Goal: Find specific page/section: Find specific page/section

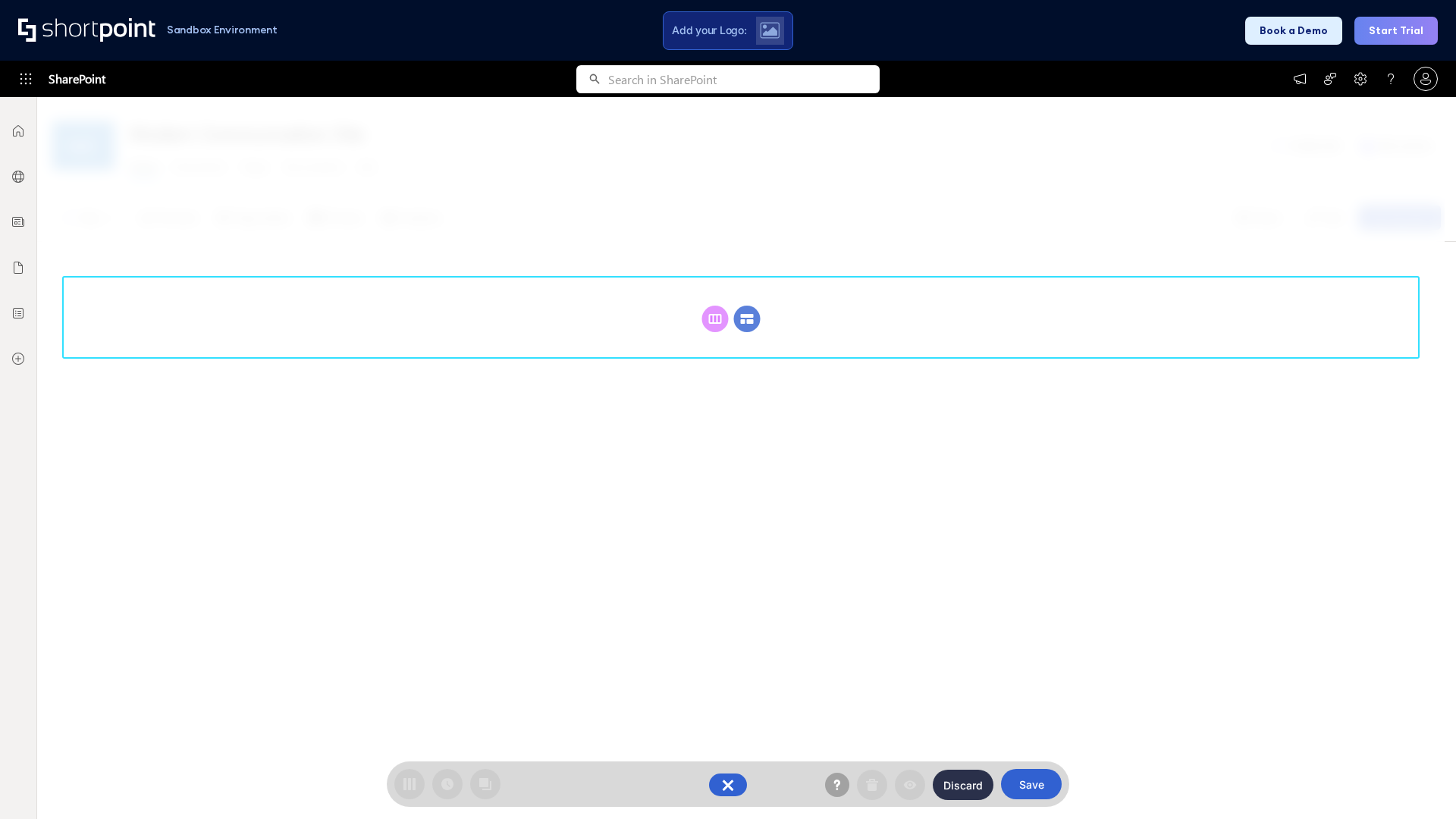
scroll to position [209, 0]
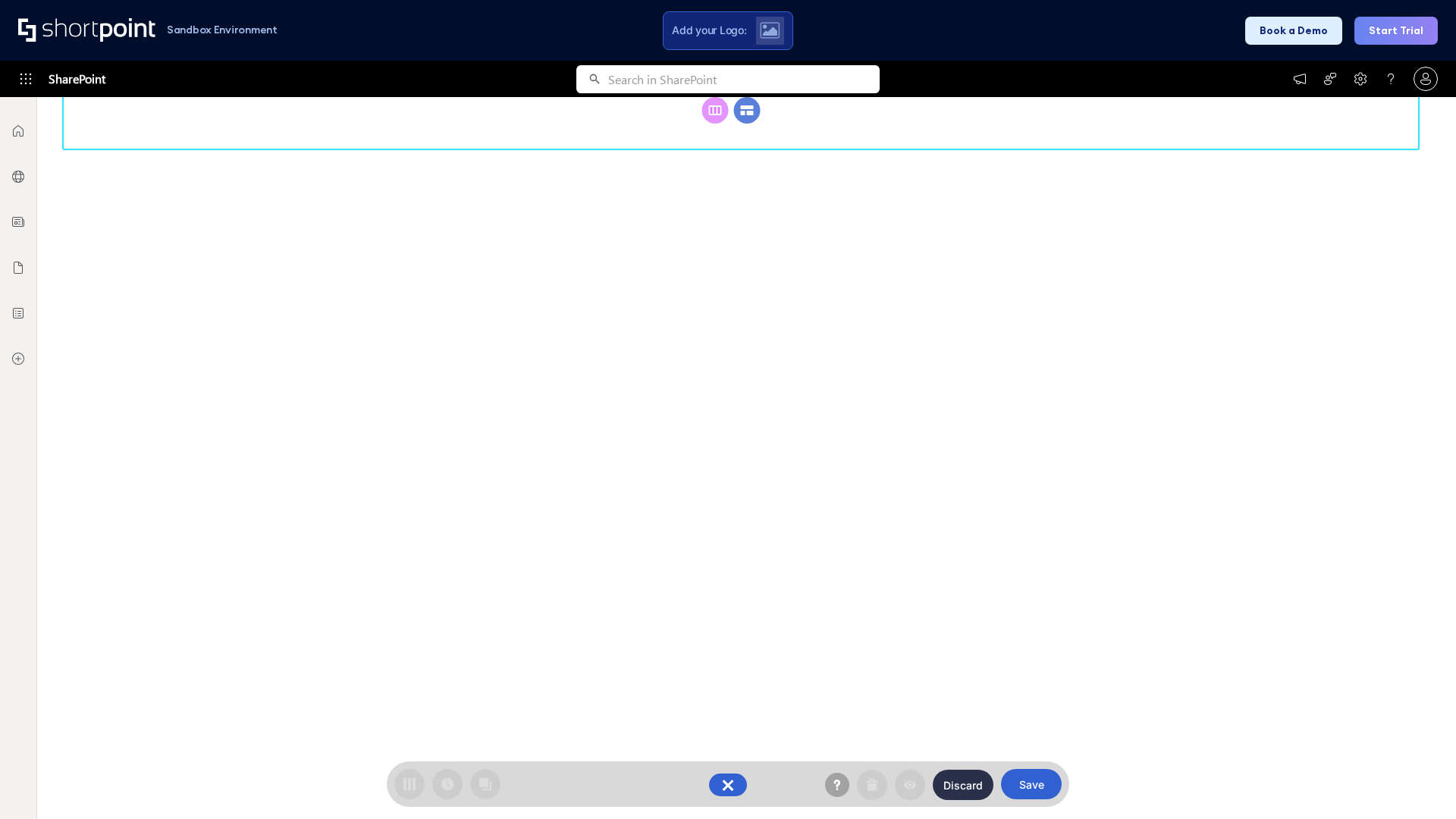
click at [747, 123] on circle at bounding box center [748, 110] width 27 height 27
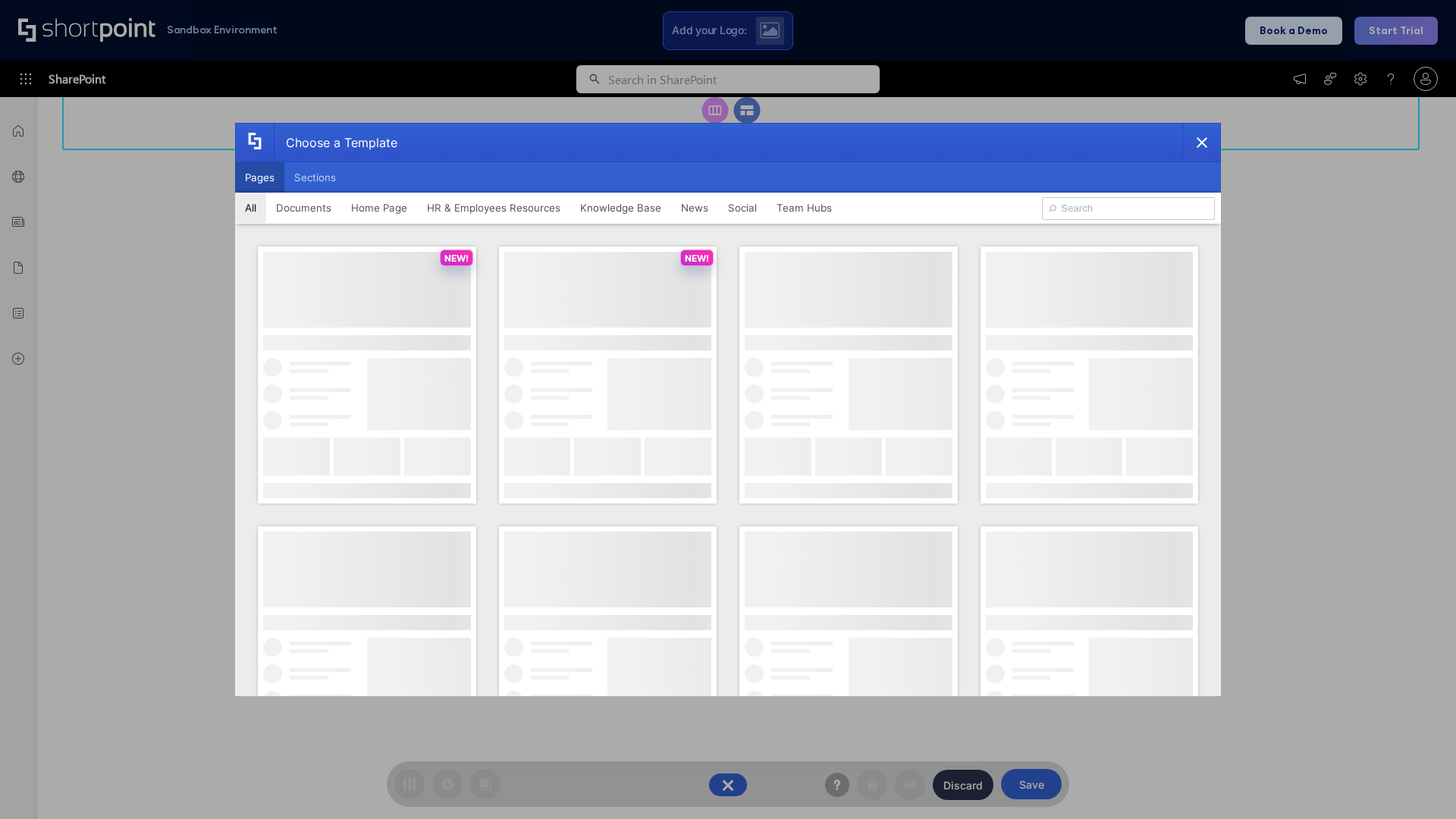
scroll to position [0, 0]
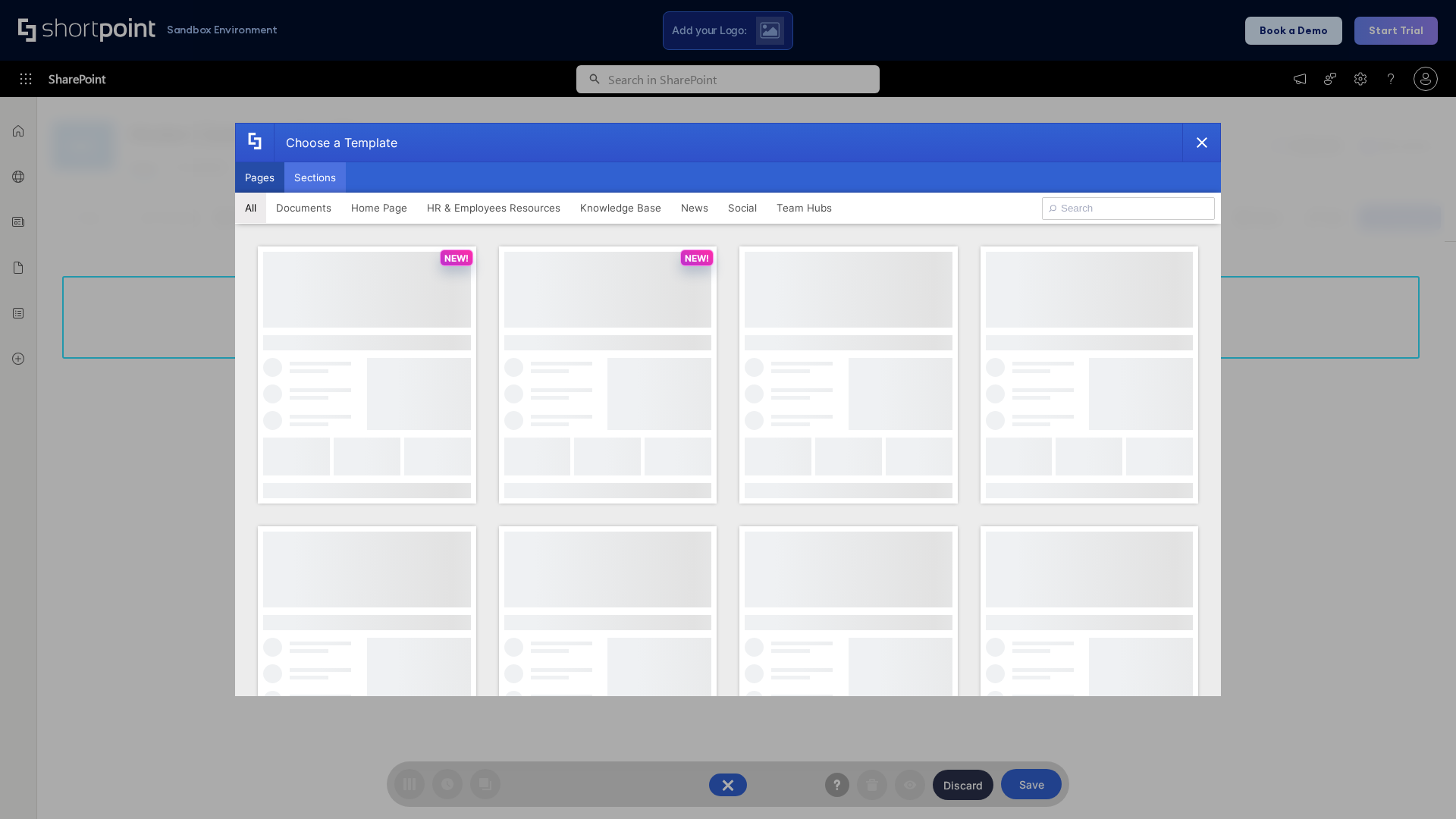
click at [314, 177] on button "Sections" at bounding box center [314, 177] width 61 height 30
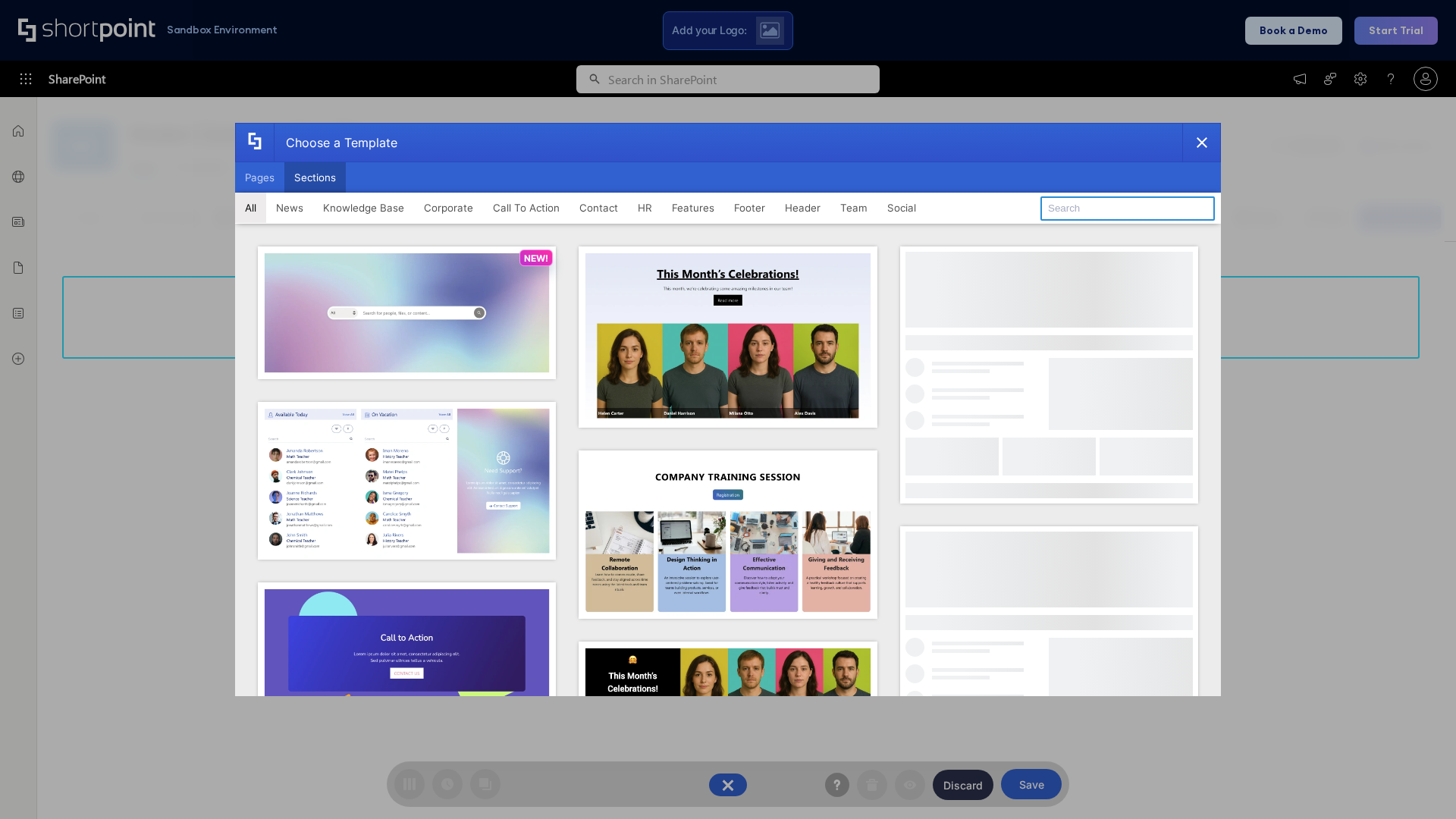
type input "Employee Spotlight 2"
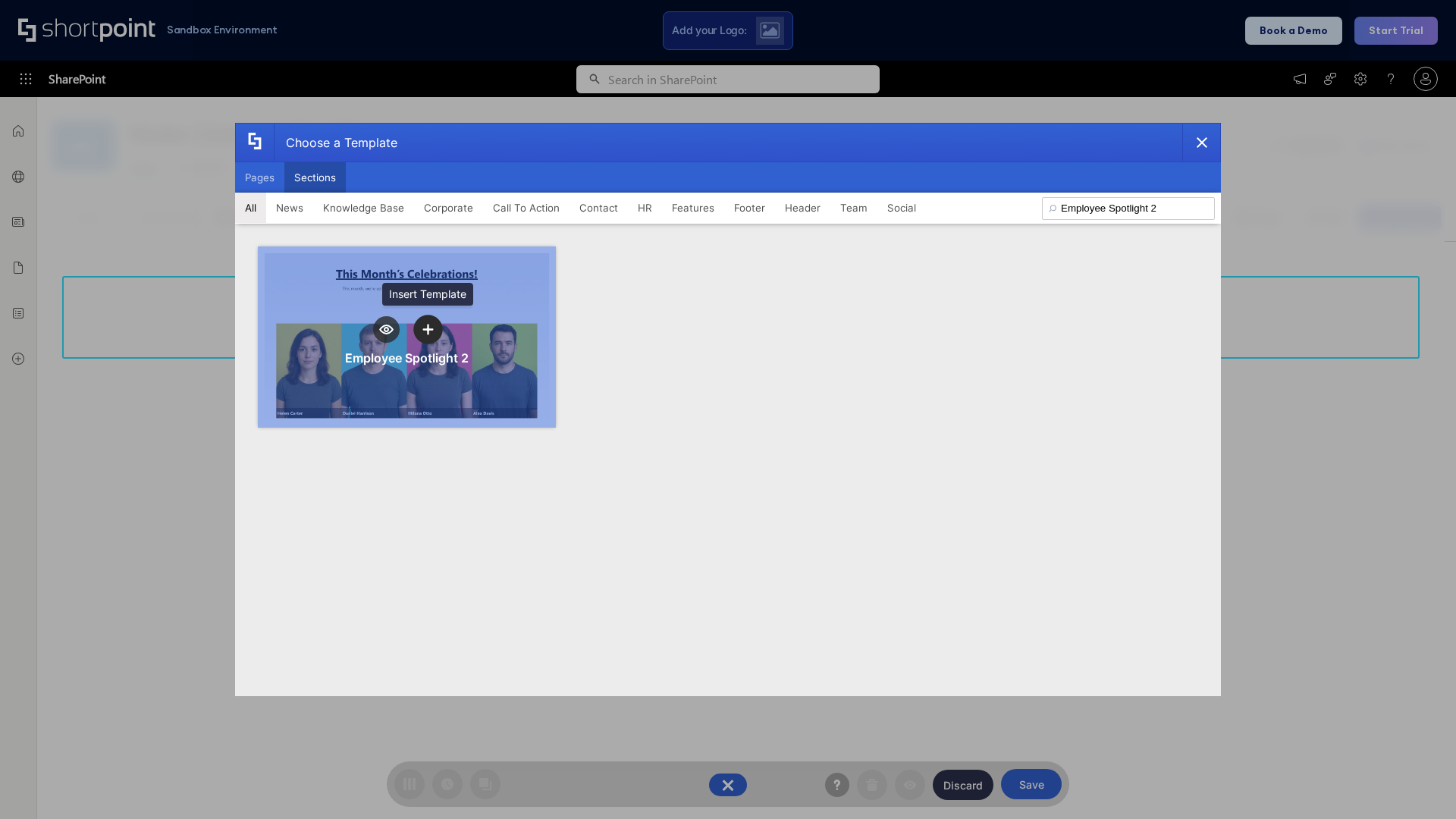
click at [428, 329] on icon "template selector" at bounding box center [428, 329] width 11 height 11
